Goal: Information Seeking & Learning: Learn about a topic

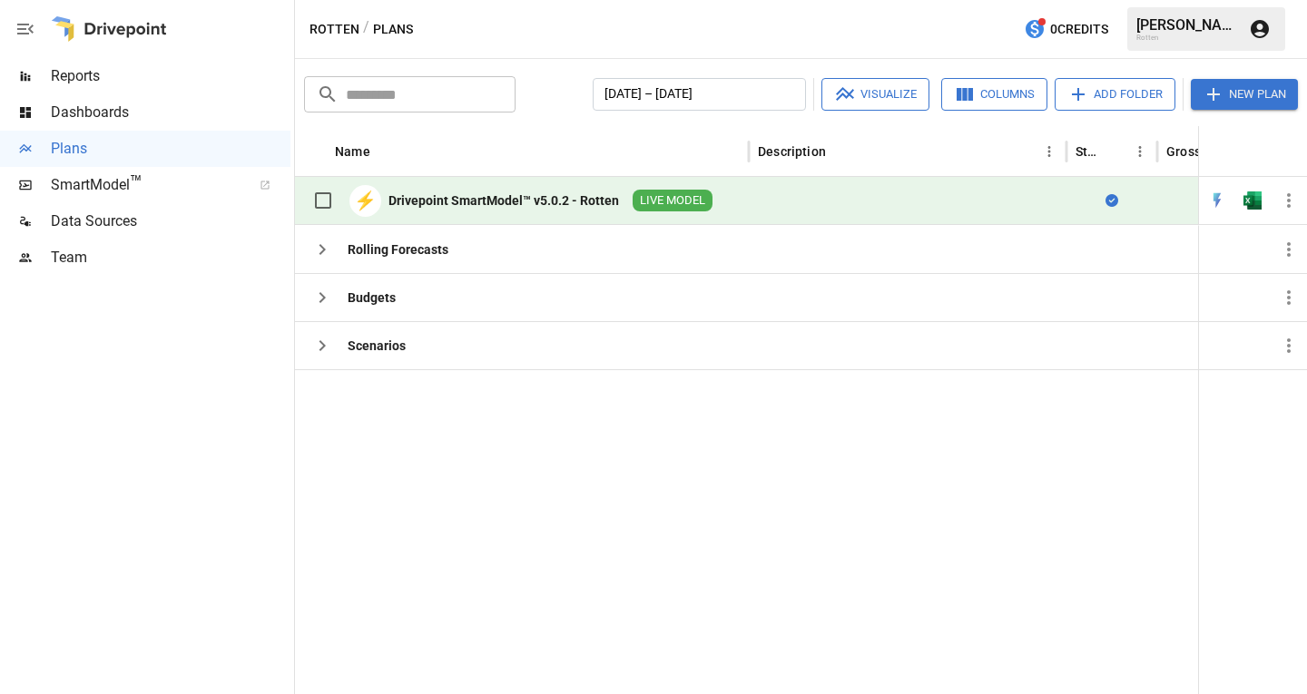
click at [497, 195] on div "Drivepoint SmartModel™ v5.0.2 - Rotten" at bounding box center [503, 200] width 230 height 18
click at [436, 250] on div "Rolling Forecasts" at bounding box center [398, 249] width 101 height 18
click at [319, 252] on icon "button" at bounding box center [322, 250] width 22 height 22
click at [1286, 196] on icon "button" at bounding box center [1289, 201] width 22 height 22
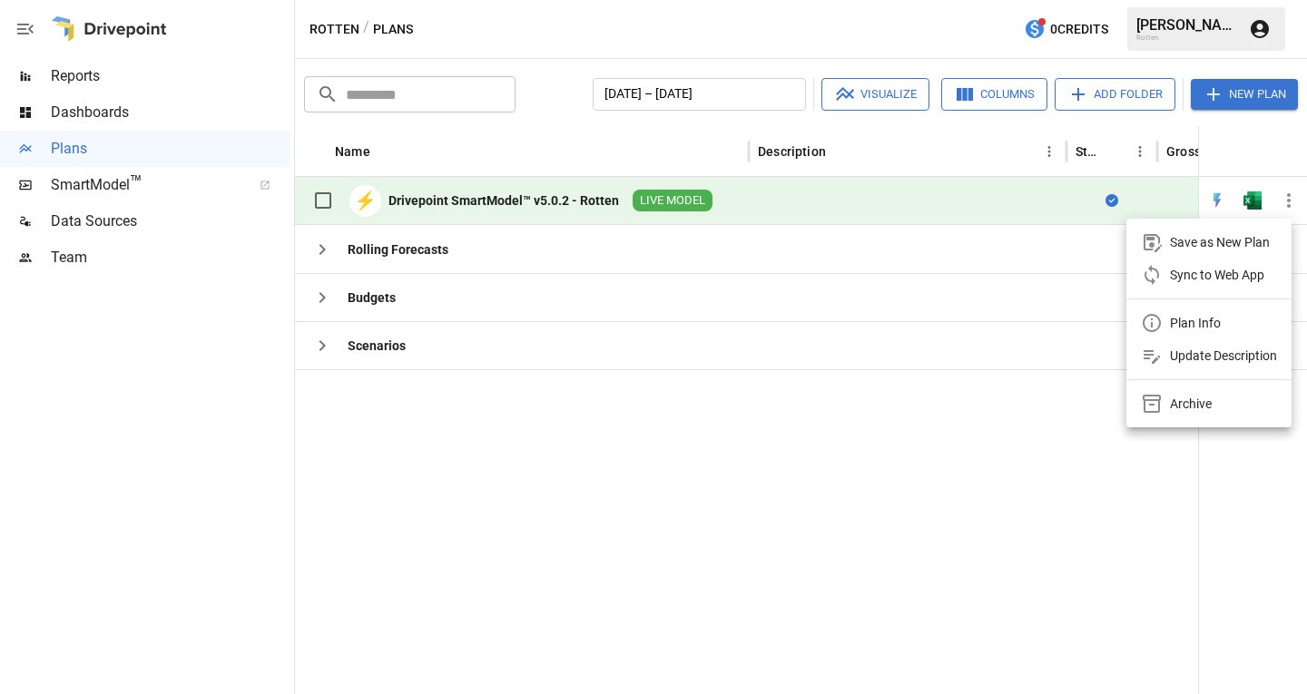
click at [925, 449] on div at bounding box center [653, 347] width 1307 height 694
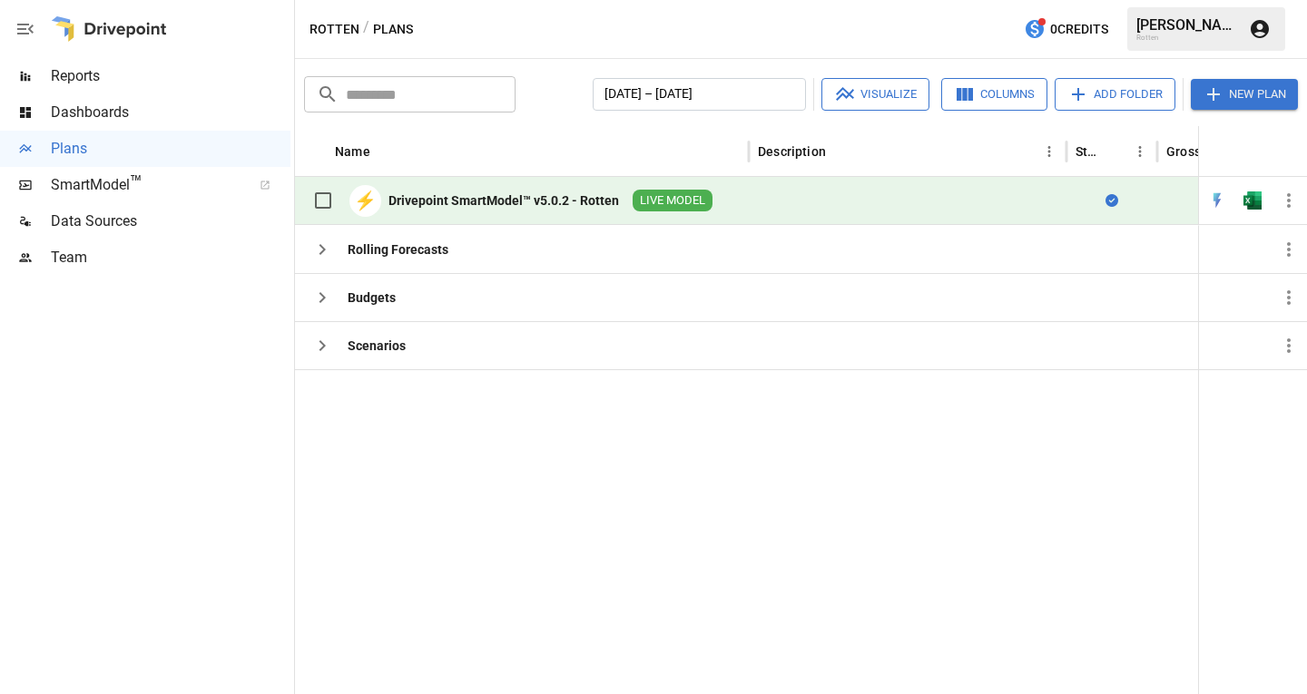
click at [122, 109] on span "Dashboards" at bounding box center [171, 113] width 240 height 22
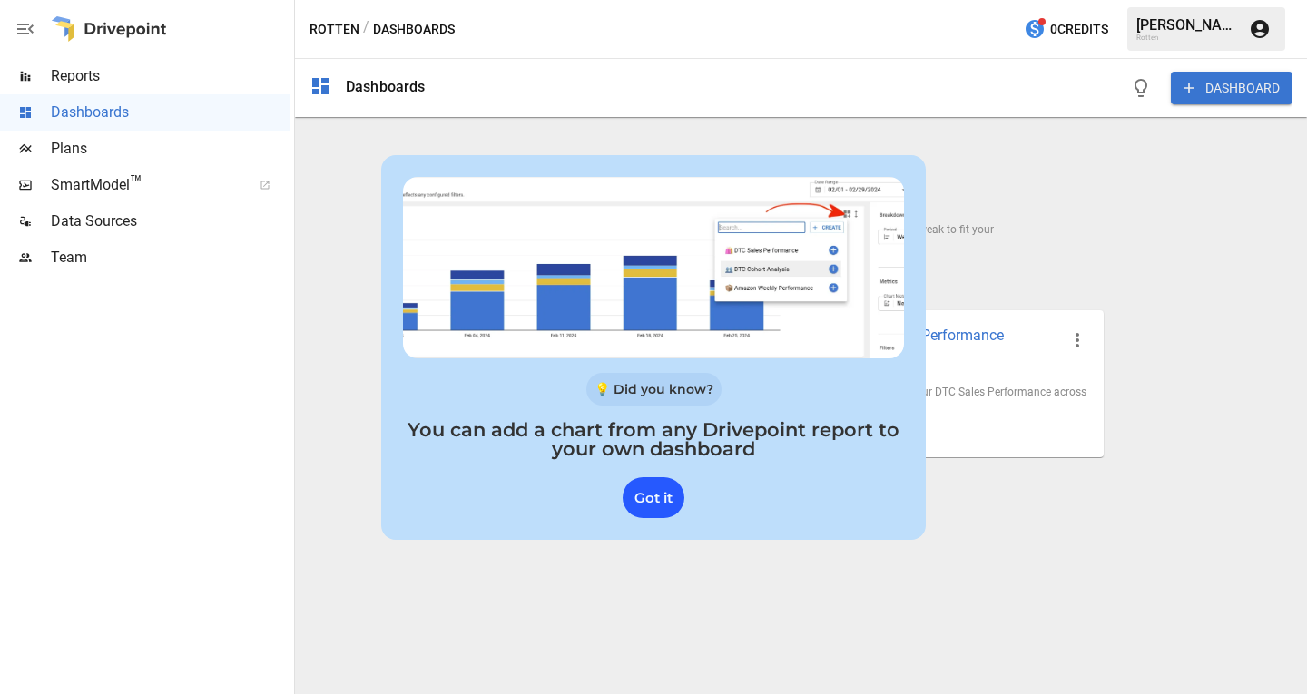
click at [662, 499] on div "Got it" at bounding box center [653, 497] width 62 height 41
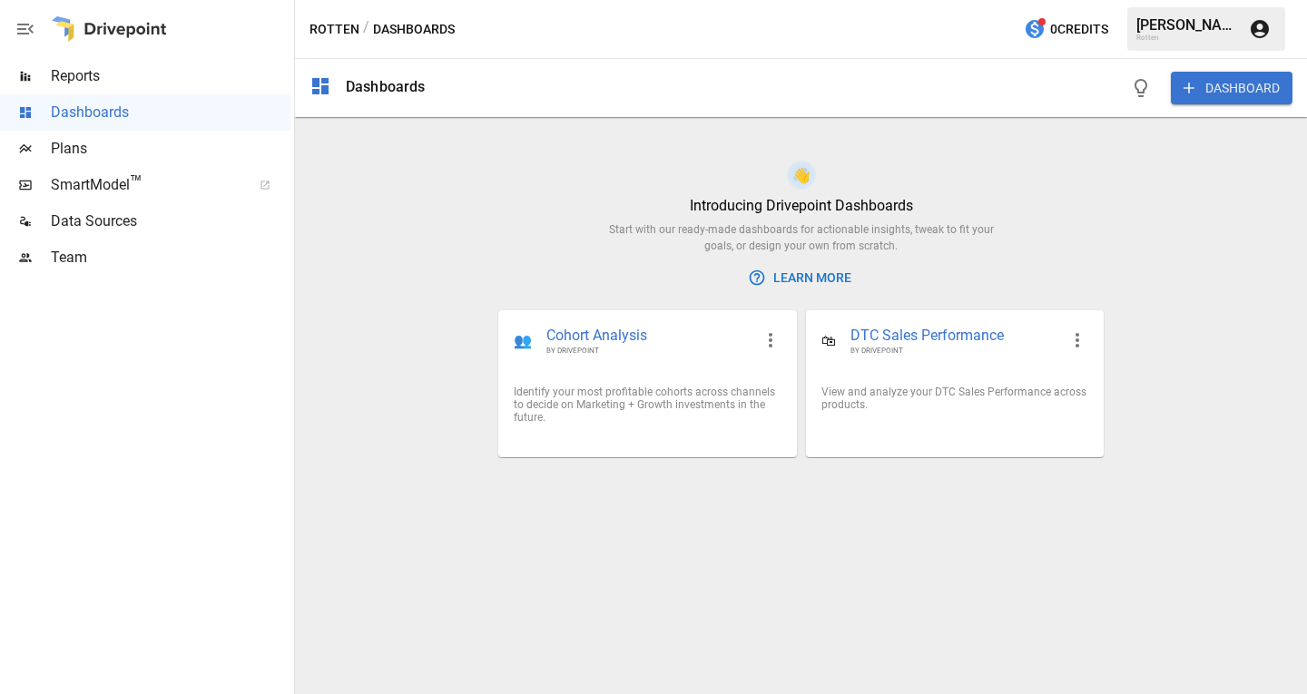
click at [93, 79] on span "Reports" at bounding box center [171, 76] width 240 height 22
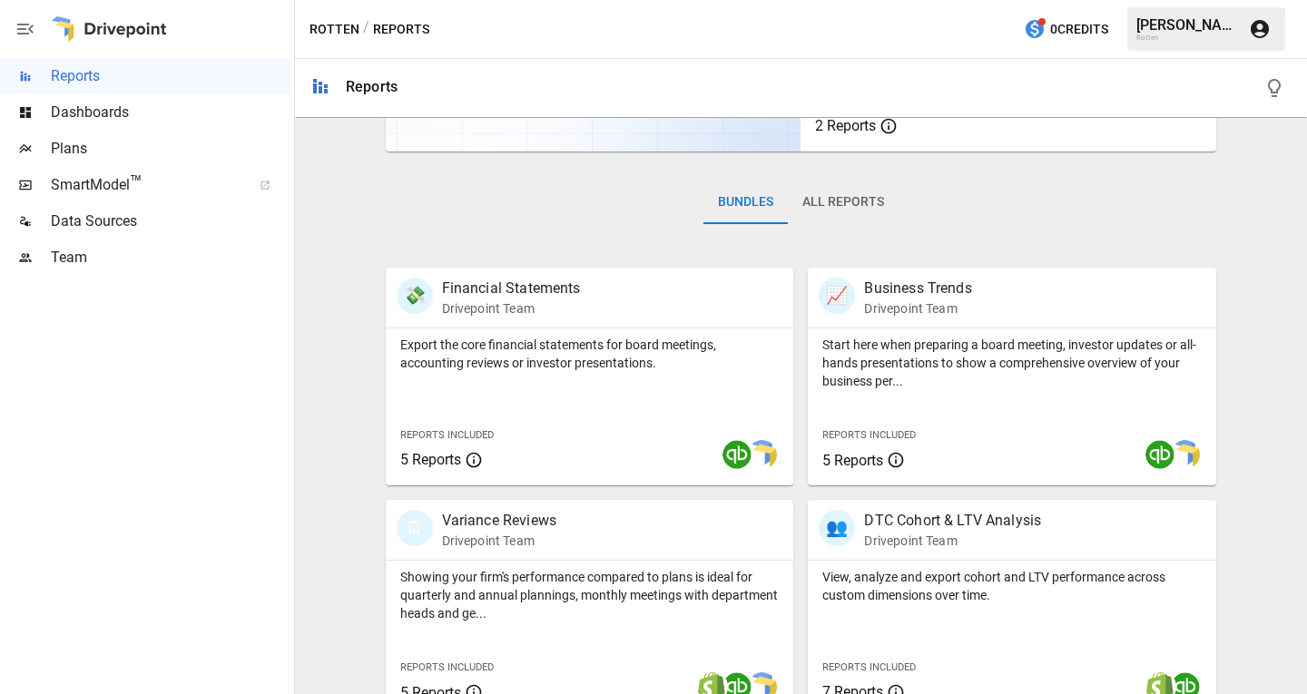
scroll to position [218, 0]
click at [513, 292] on p "Financial Statements" at bounding box center [511, 288] width 139 height 22
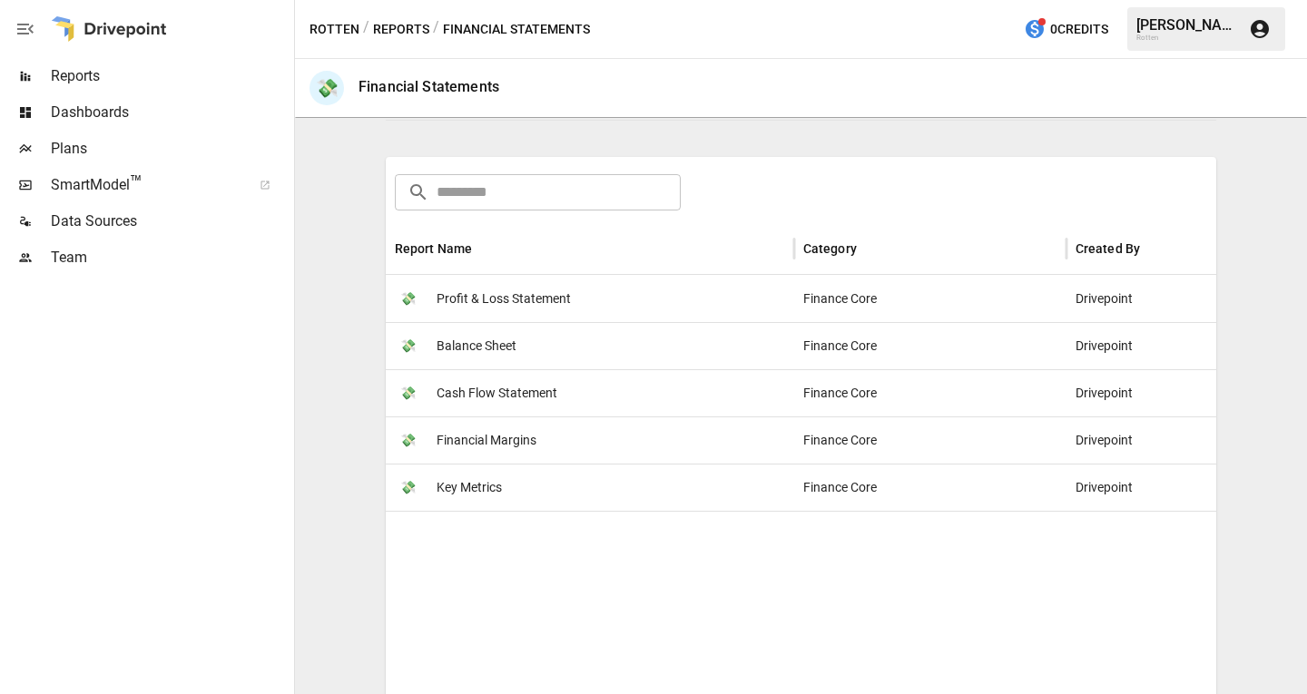
scroll to position [237, 0]
click at [527, 296] on span "Profit & Loss Statement" at bounding box center [503, 298] width 134 height 46
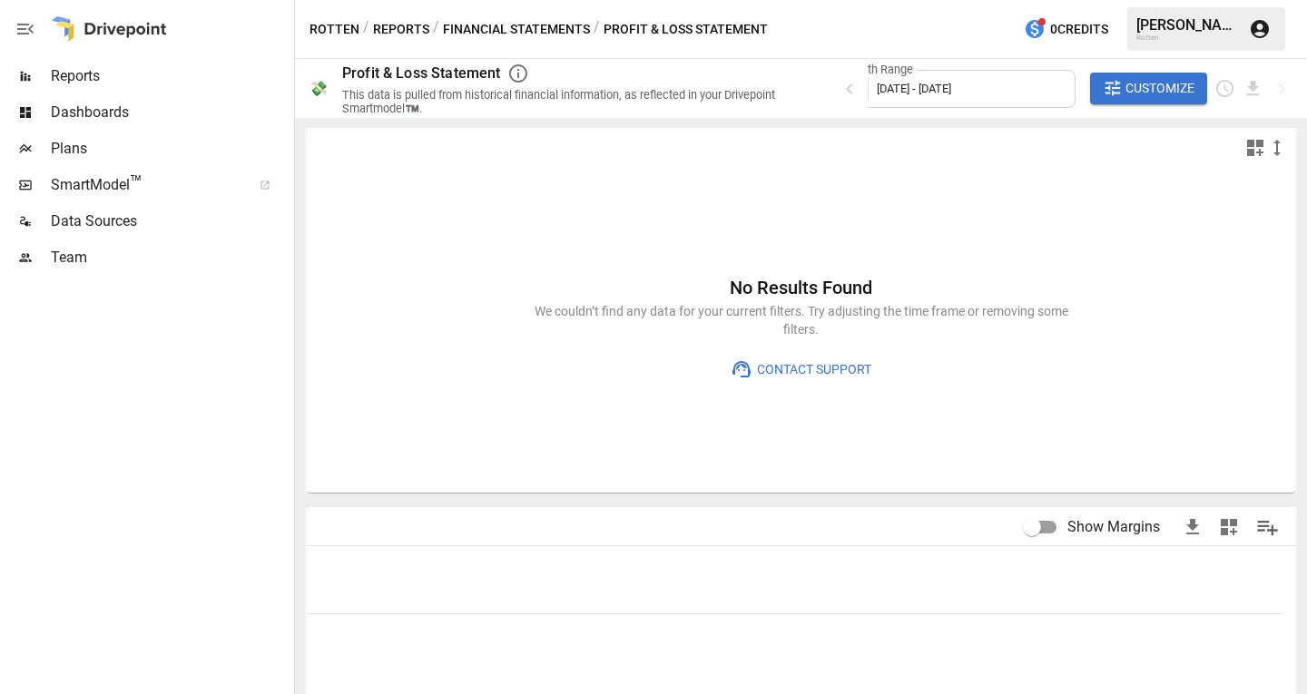
click at [332, 27] on button "Rotten" at bounding box center [334, 29] width 50 height 23
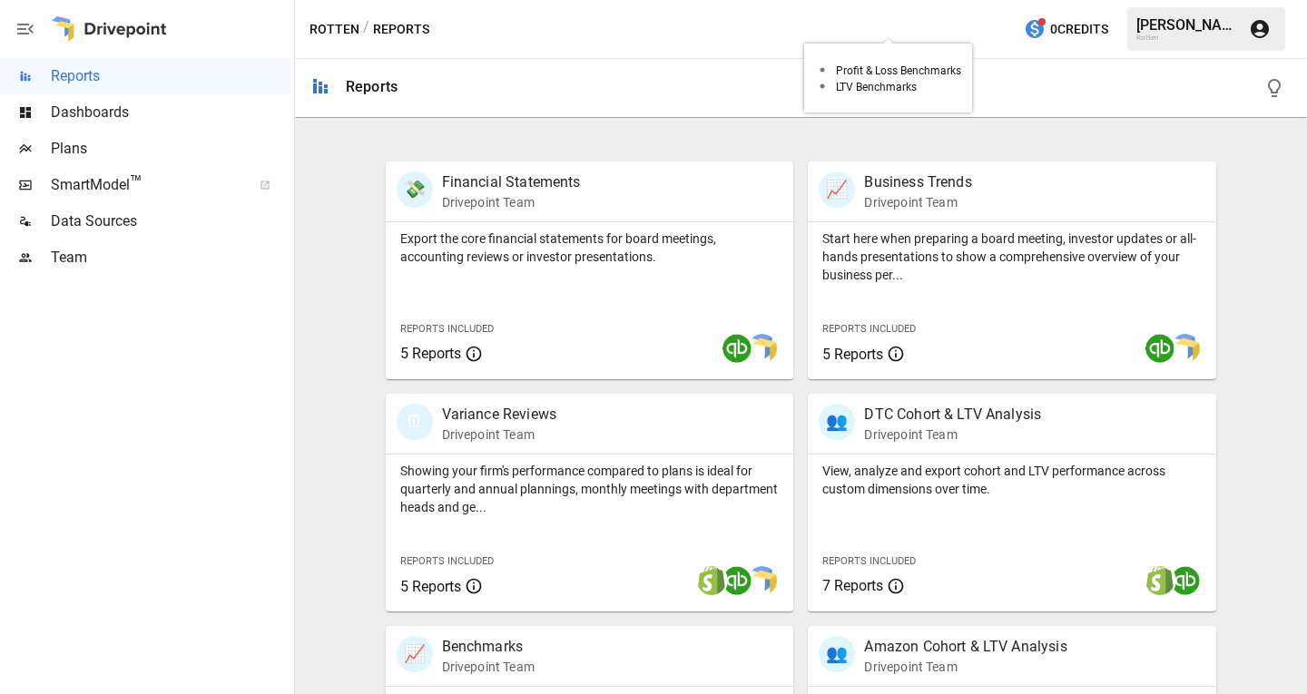
scroll to position [329, 0]
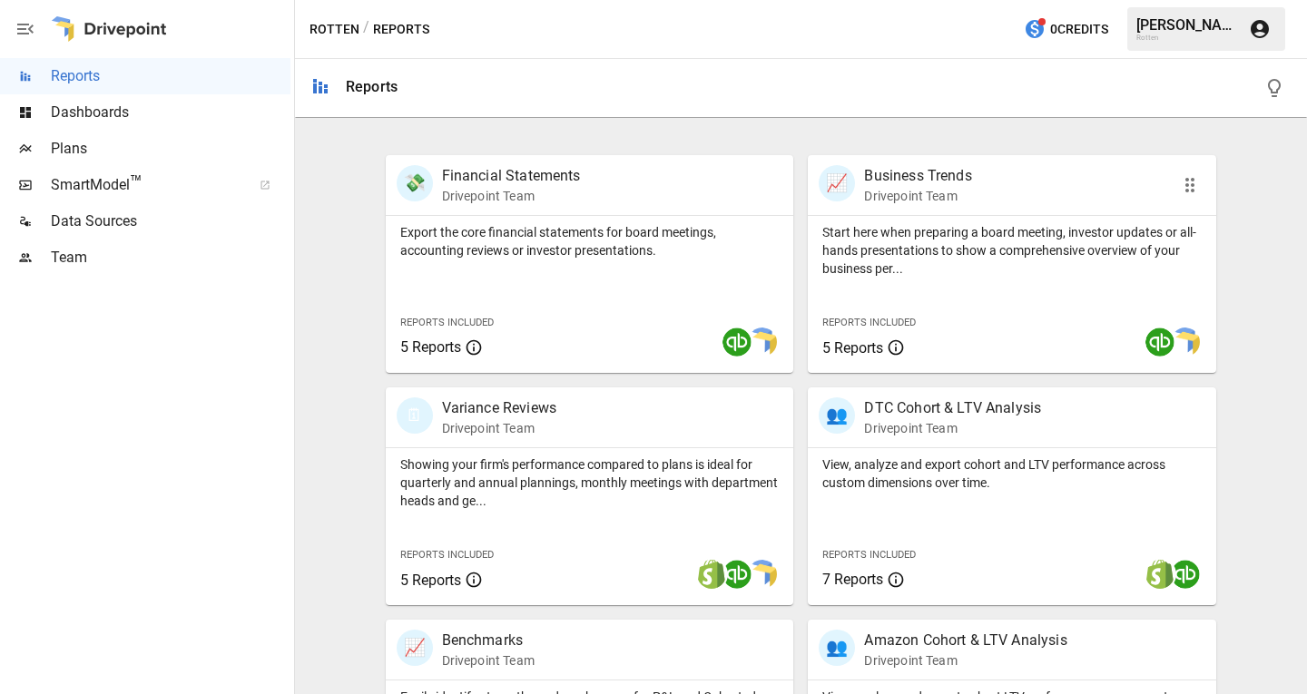
click at [911, 181] on p "Business Trends" at bounding box center [917, 176] width 107 height 22
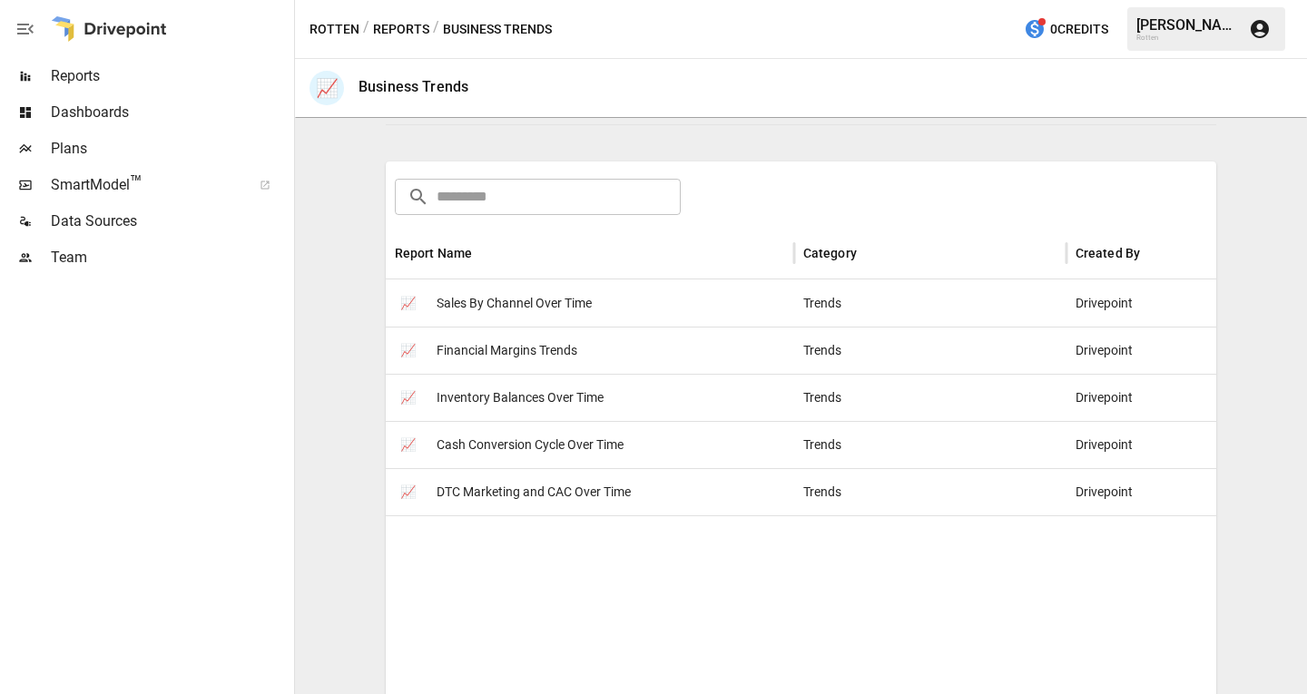
scroll to position [254, 0]
click at [495, 356] on span "Financial Margins Trends" at bounding box center [506, 350] width 141 height 46
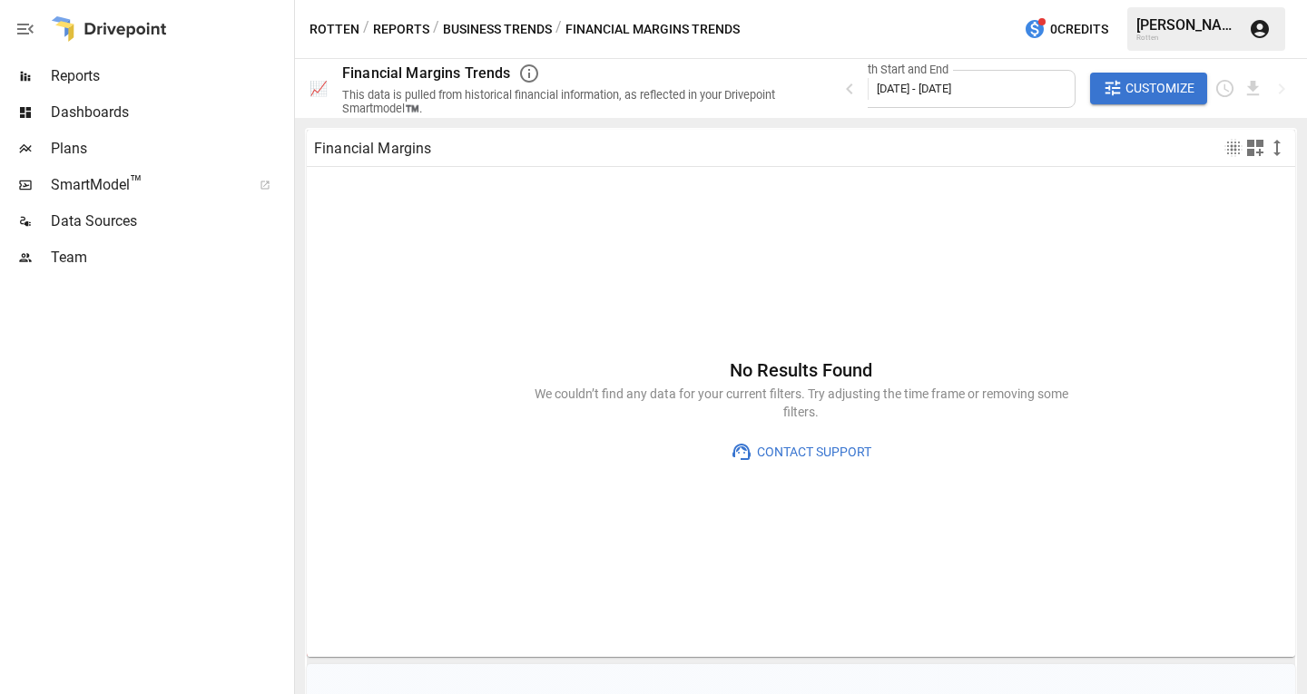
click at [966, 75] on div "Month Start and End [DATE] - [DATE]" at bounding box center [952, 89] width 245 height 38
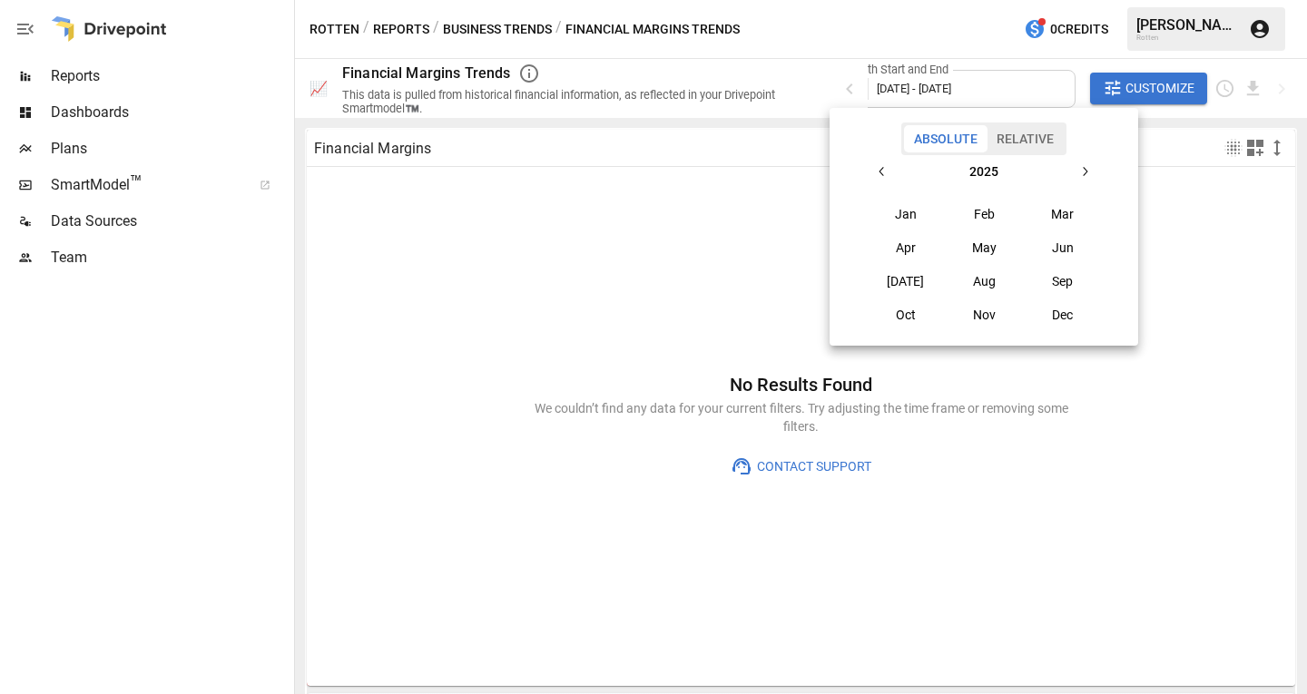
click at [1020, 140] on button "Relative" at bounding box center [1024, 138] width 77 height 27
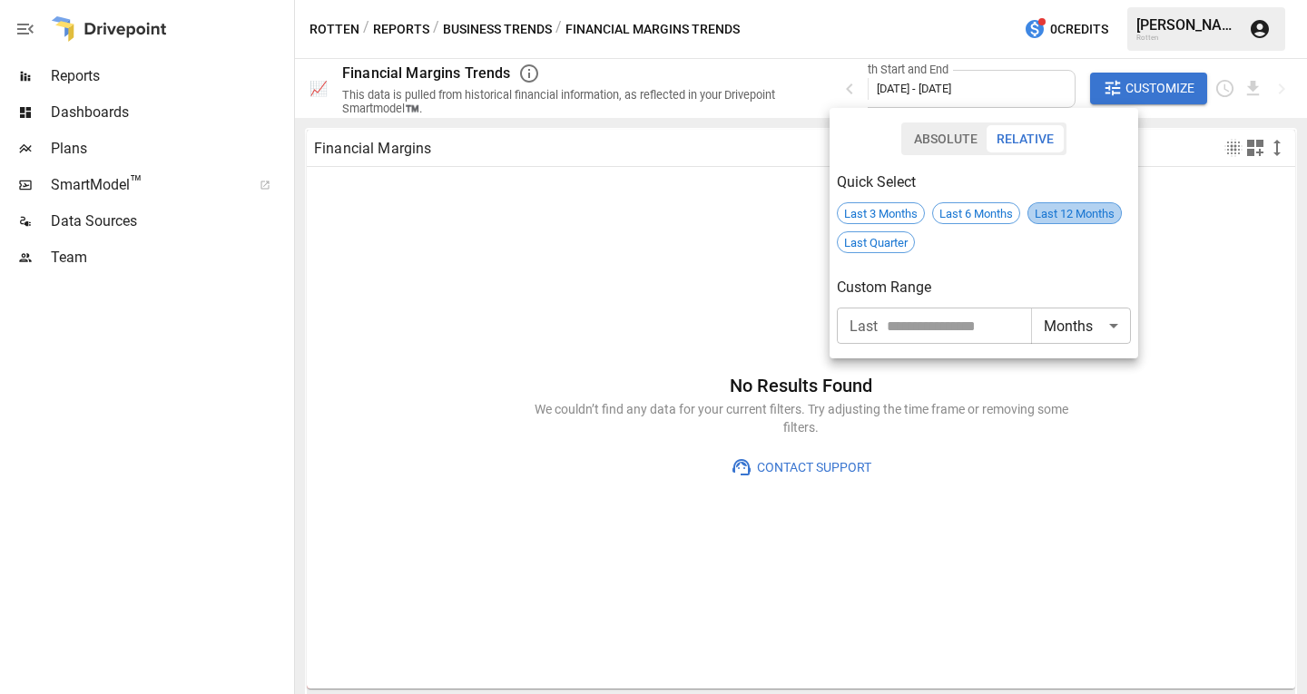
click at [1063, 215] on span "Last 12 Months" at bounding box center [1074, 214] width 93 height 14
click at [59, 149] on div at bounding box center [653, 347] width 1307 height 694
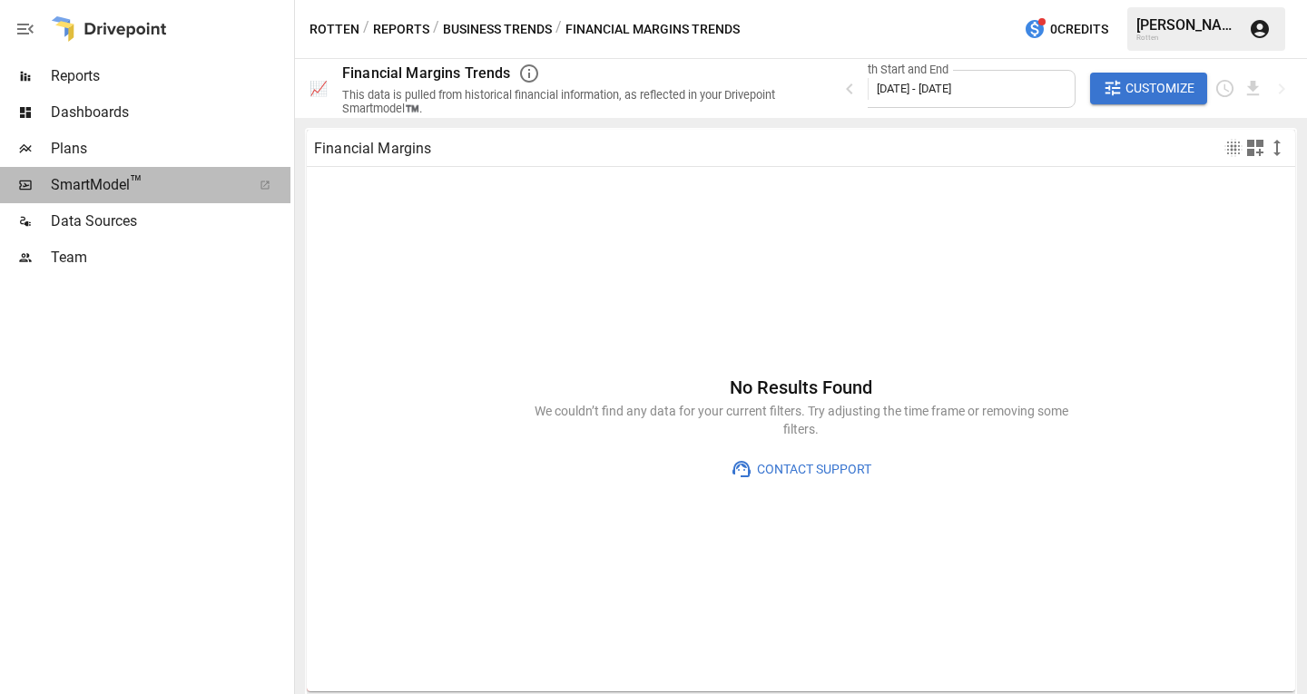
click at [66, 180] on span "SmartModel ™" at bounding box center [145, 185] width 189 height 22
click at [77, 87] on div "Reports" at bounding box center [145, 76] width 290 height 36
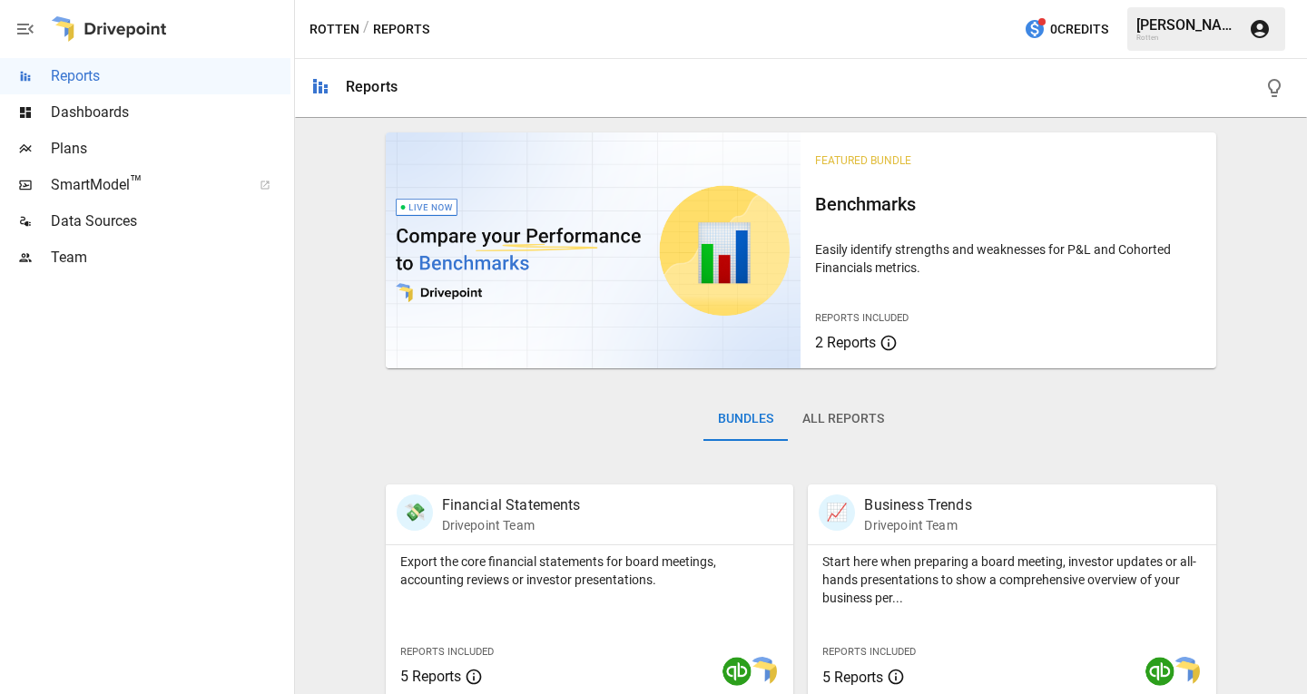
click at [79, 222] on span "Data Sources" at bounding box center [171, 222] width 240 height 22
